Goal: Task Accomplishment & Management: Use online tool/utility

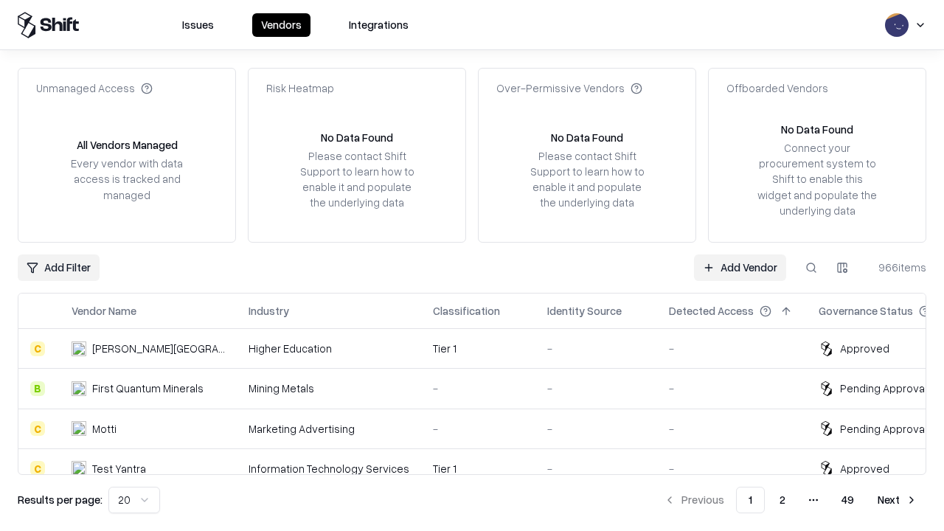
click at [740, 267] on link "Add Vendor" at bounding box center [740, 267] width 92 height 27
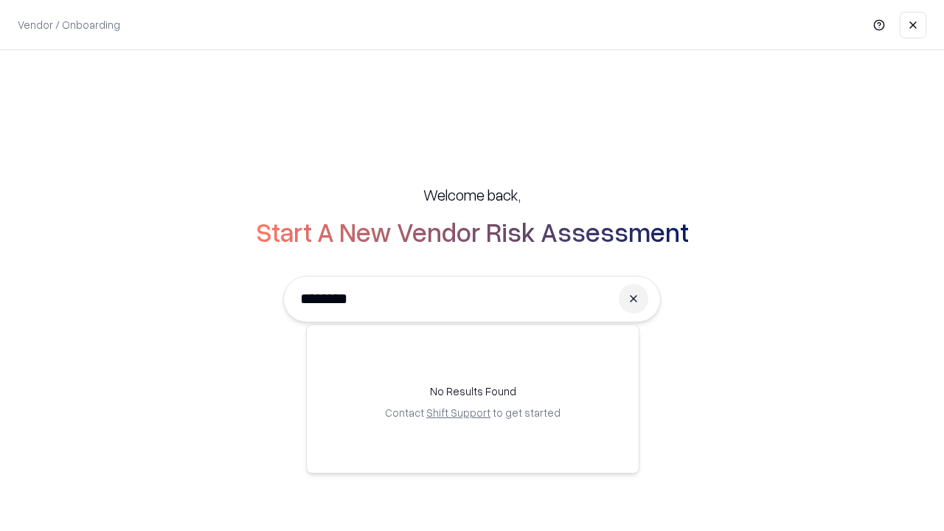
type input "*********"
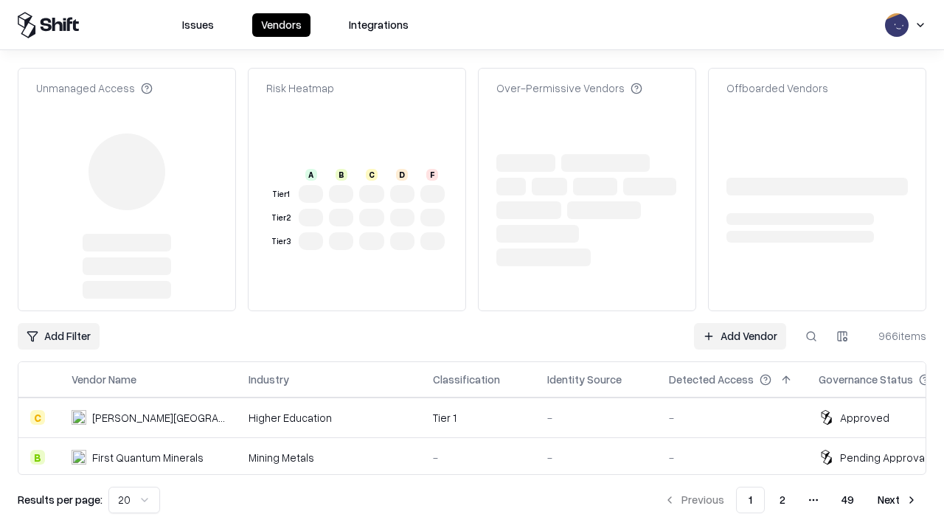
click at [740, 323] on link "Add Vendor" at bounding box center [740, 336] width 92 height 27
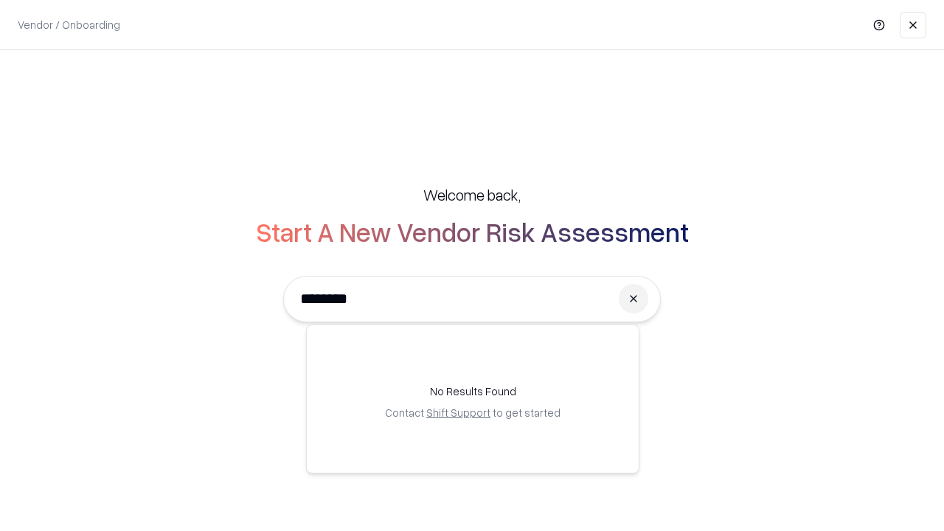
type input "*********"
